Goal: Information Seeking & Learning: Understand process/instructions

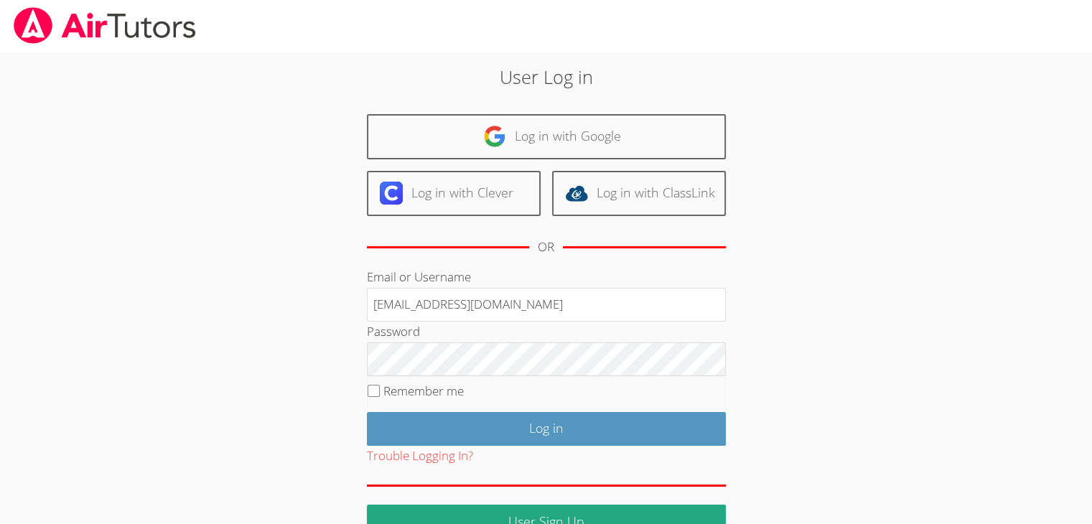
type input "[EMAIL_ADDRESS][DOMAIN_NAME]"
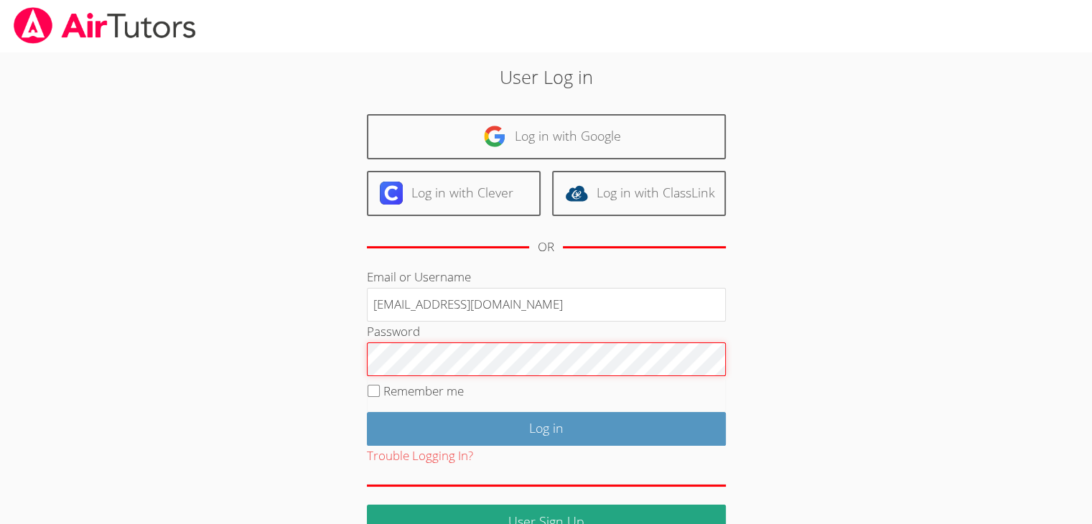
click at [367, 412] on input "Log in" at bounding box center [546, 429] width 359 height 34
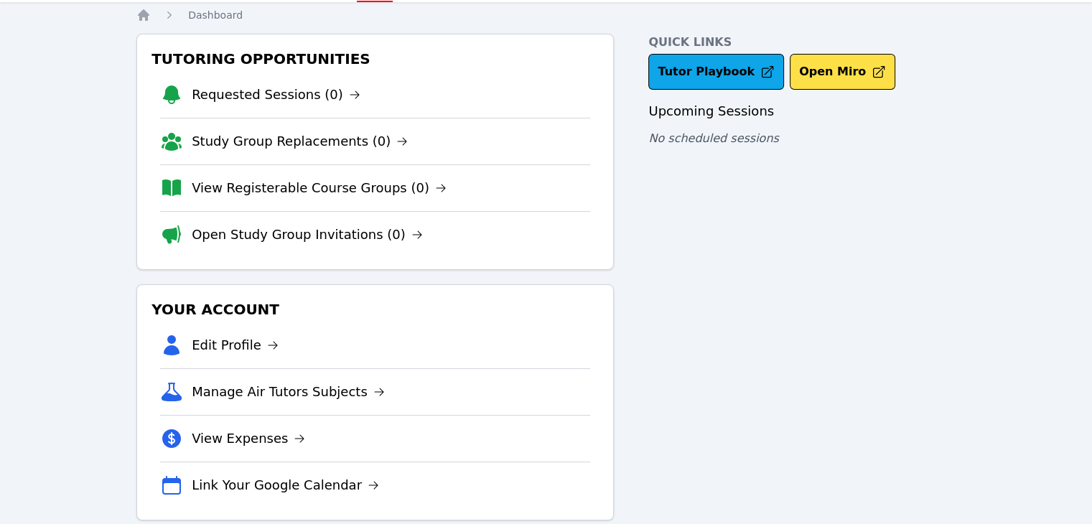
scroll to position [68, 0]
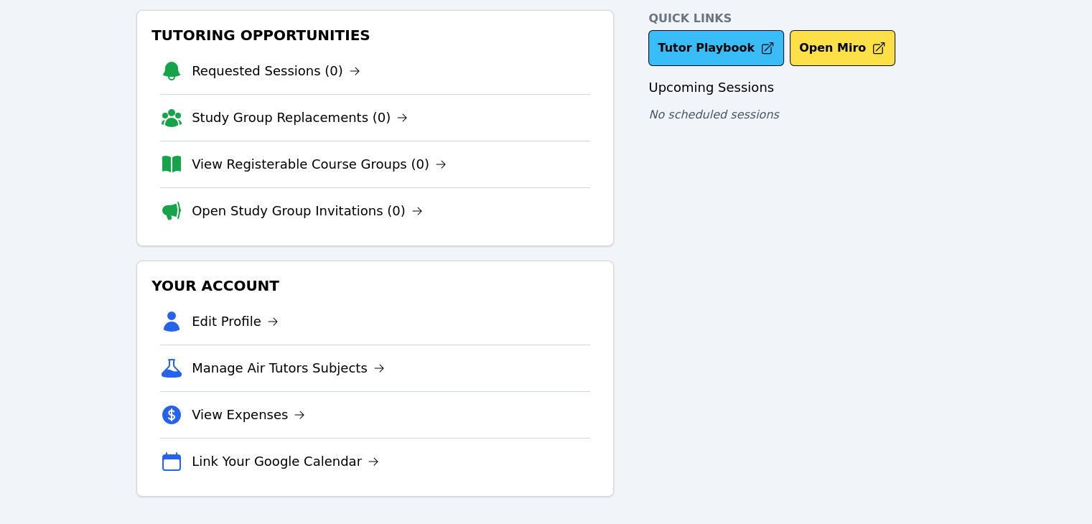
click at [695, 47] on link "Tutor Playbook" at bounding box center [716, 48] width 136 height 36
click at [704, 52] on link "Tutor Playbook" at bounding box center [716, 48] width 136 height 36
